Goal: Information Seeking & Learning: Find specific fact

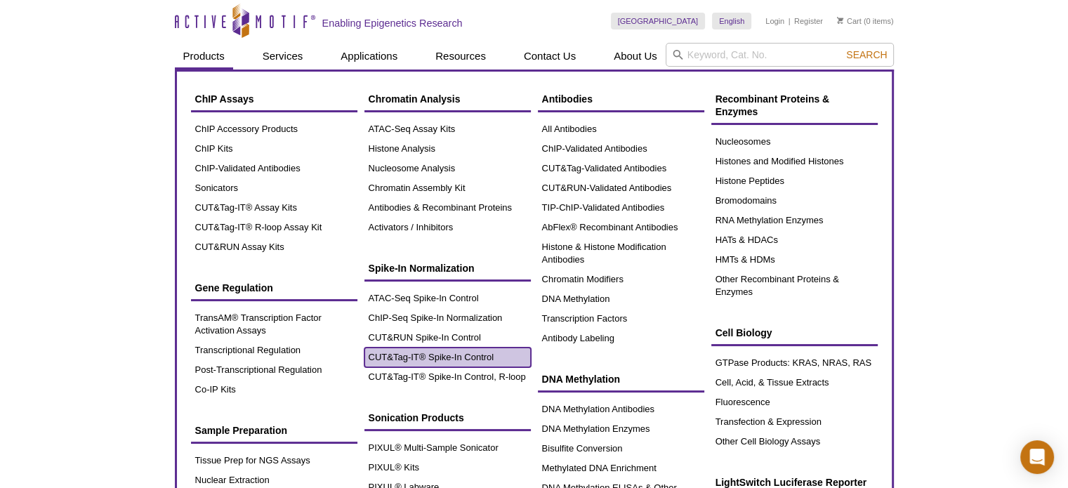
click at [385, 354] on link "CUT&Tag-IT® Spike-In Control" at bounding box center [447, 358] width 166 height 20
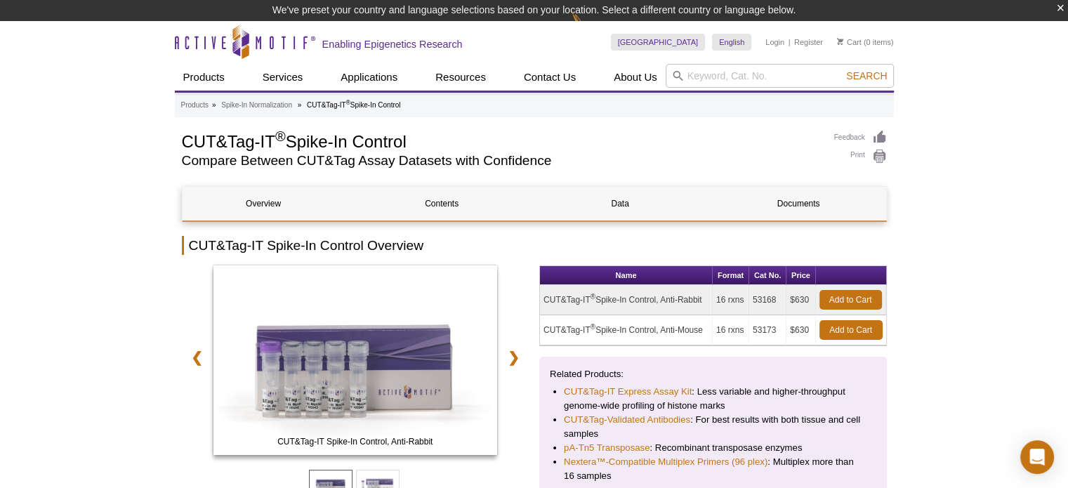
drag, startPoint x: 782, startPoint y: 301, endPoint x: 756, endPoint y: 304, distance: 26.2
click at [756, 304] on td "53168" at bounding box center [767, 300] width 37 height 30
copy td "53168"
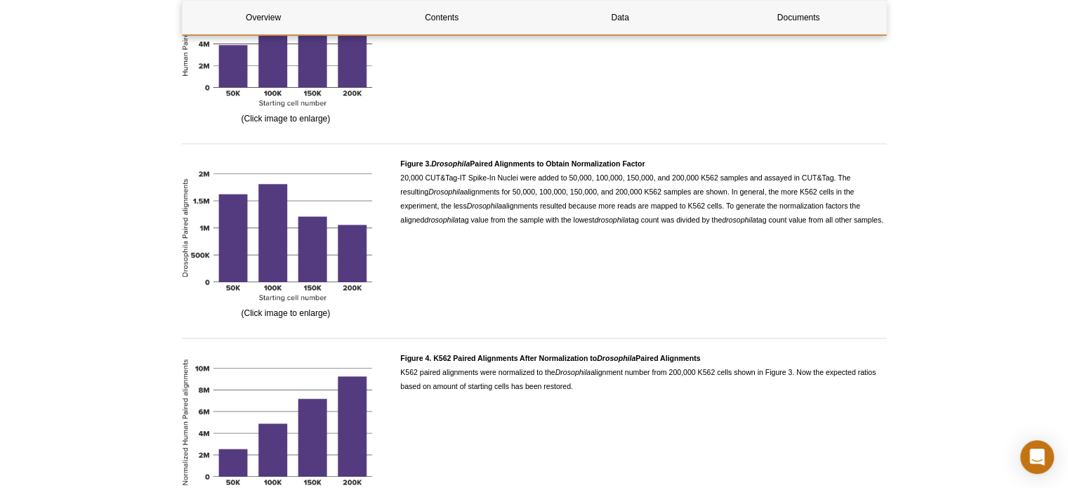
scroll to position [1826, 0]
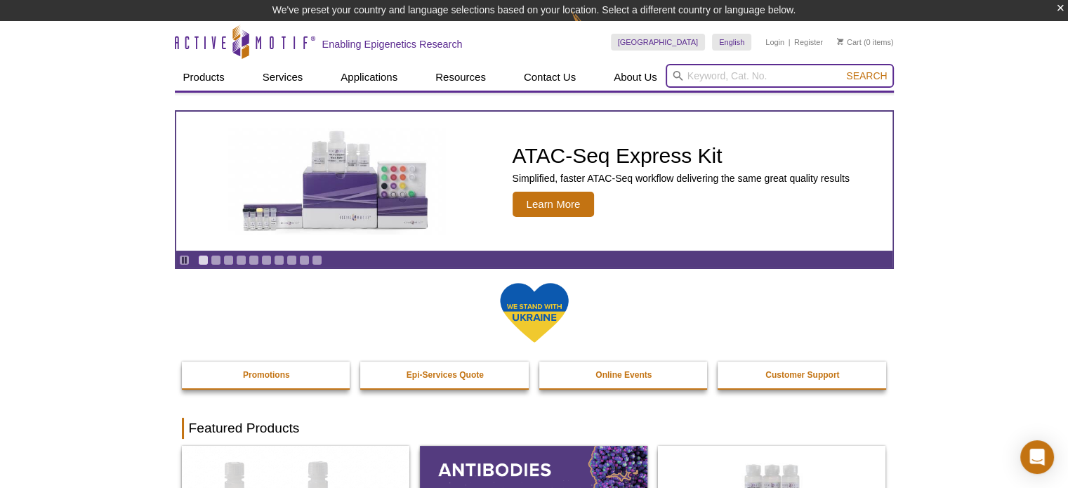
click at [704, 67] on input "search" at bounding box center [780, 76] width 228 height 24
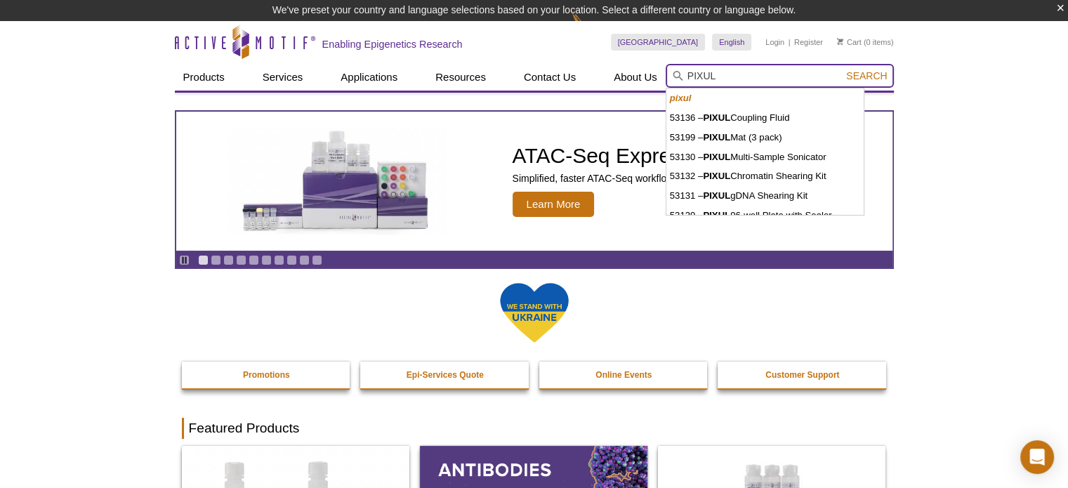
type input "PIXUL"
click at [842, 70] on button "Search" at bounding box center [866, 76] width 49 height 13
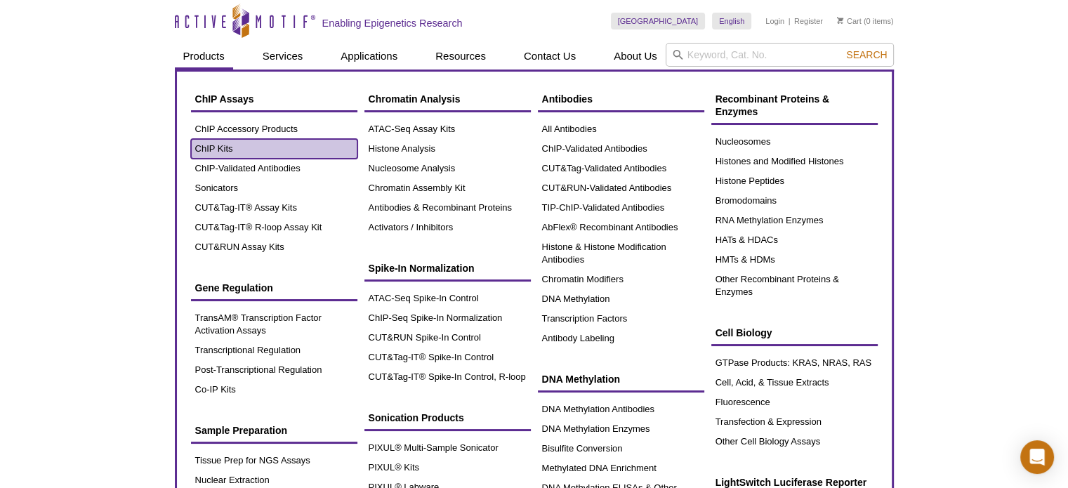
click at [216, 142] on link "ChIP Kits" at bounding box center [274, 149] width 166 height 20
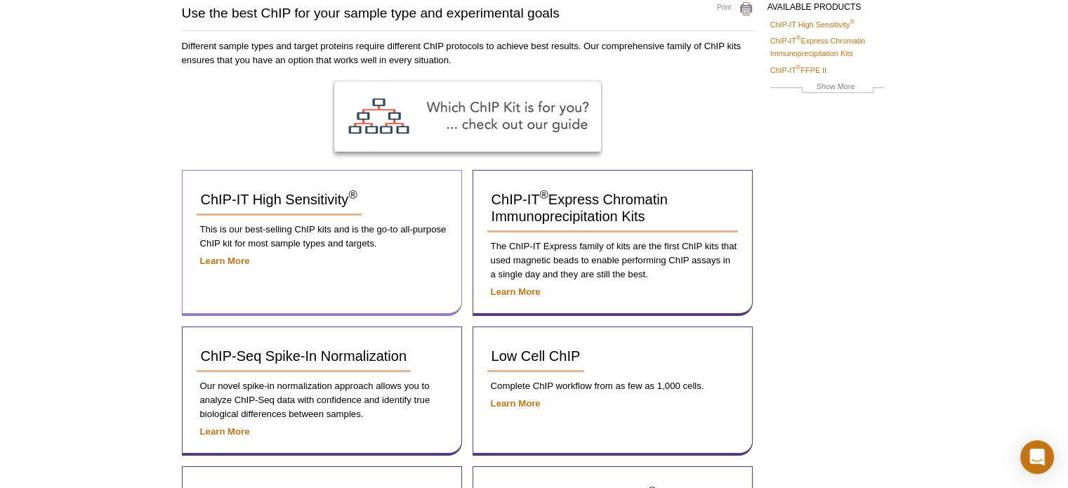
scroll to position [211, 0]
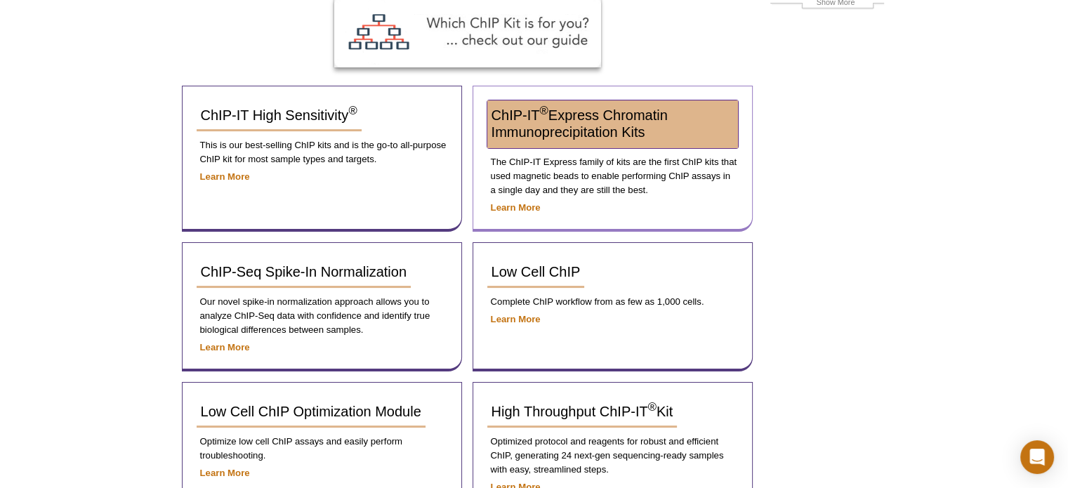
click at [624, 114] on span "ChIP-IT ® Express Chromatin Immunoprecipitation Kits" at bounding box center [580, 123] width 176 height 32
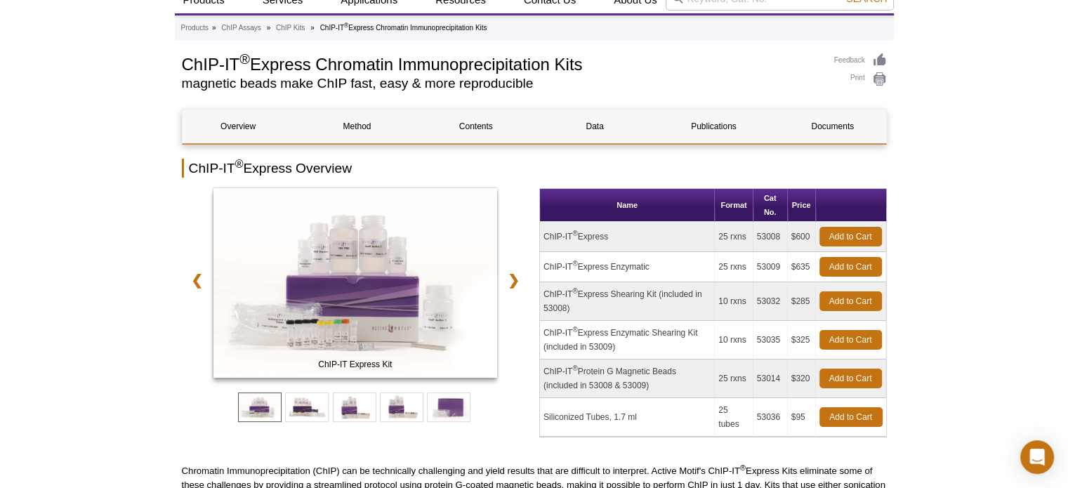
scroll to position [140, 0]
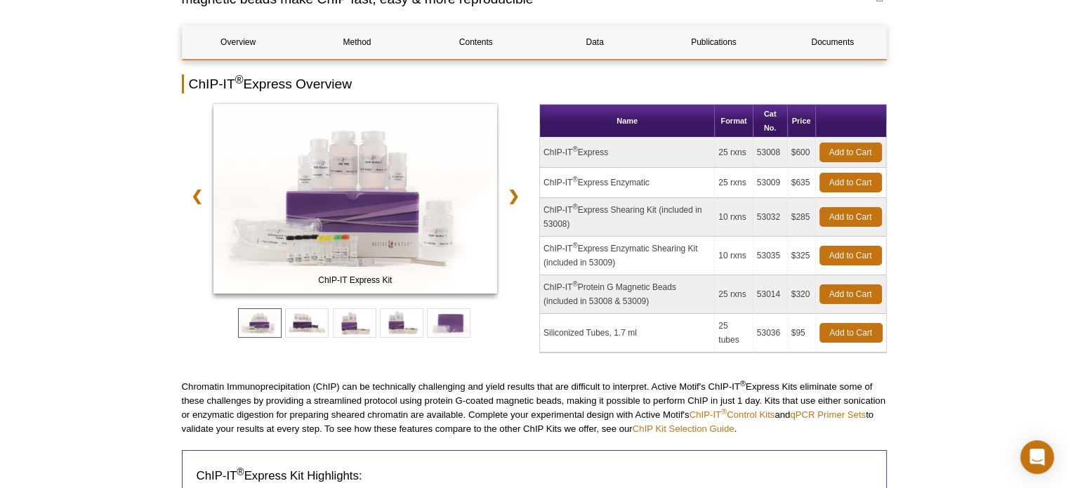
drag, startPoint x: 782, startPoint y: 183, endPoint x: 753, endPoint y: 184, distance: 29.5
click at [754, 184] on td "53009" at bounding box center [771, 183] width 34 height 30
copy td "53009"
